Goal: Find contact information: Find contact information

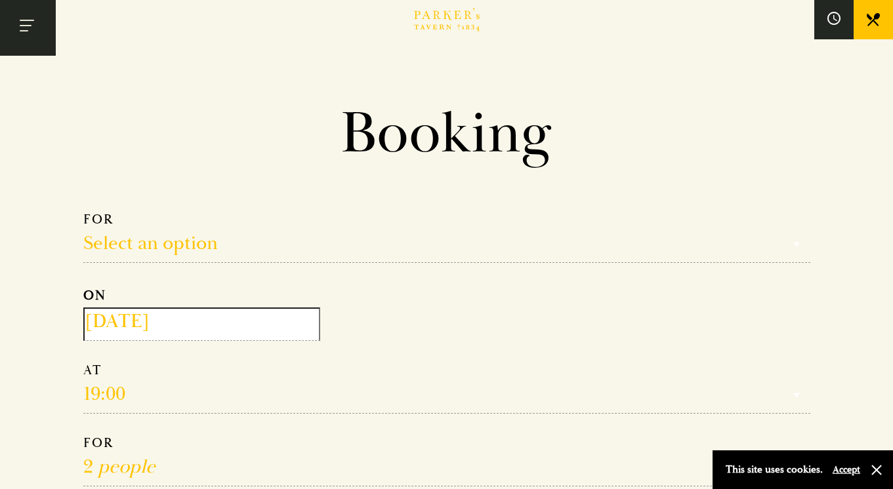
click at [29, 20] on button "Toggle navigation" at bounding box center [28, 28] width 56 height 56
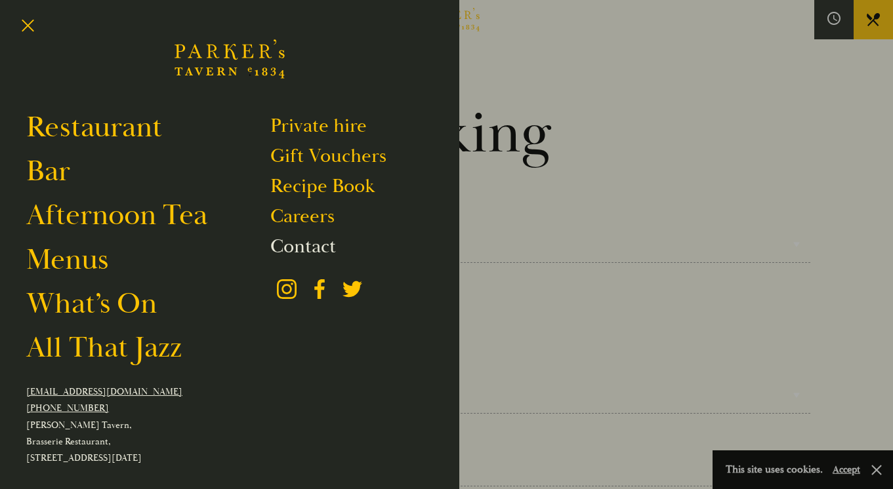
click at [320, 244] on link "Contact" at bounding box center [303, 246] width 66 height 25
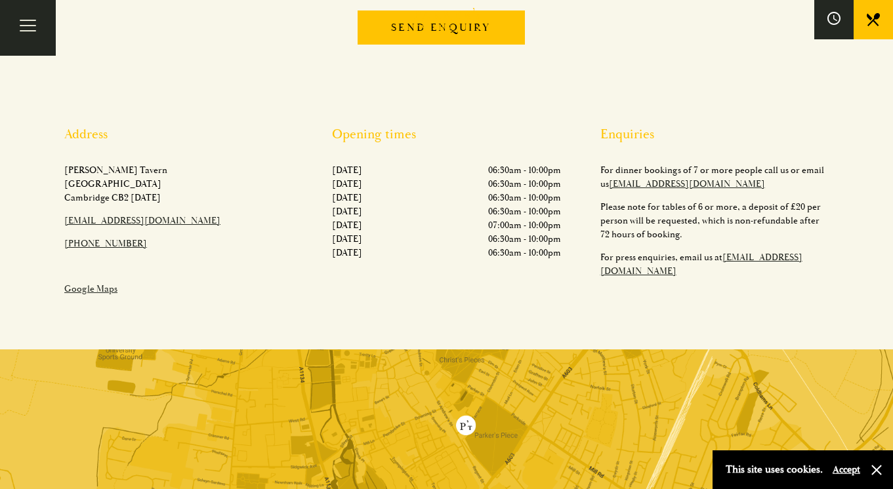
scroll to position [434, 0]
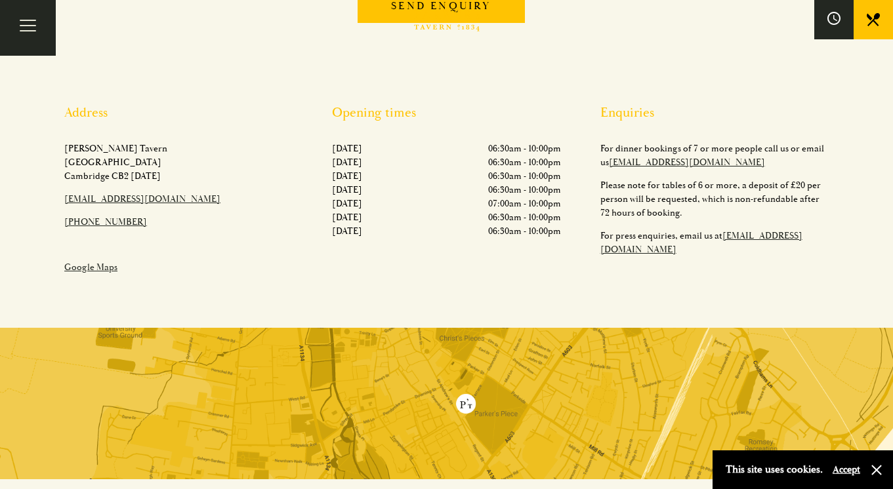
click at [125, 228] on link "[PHONE_NUMBER]" at bounding box center [105, 221] width 83 height 11
